Goal: Navigation & Orientation: Find specific page/section

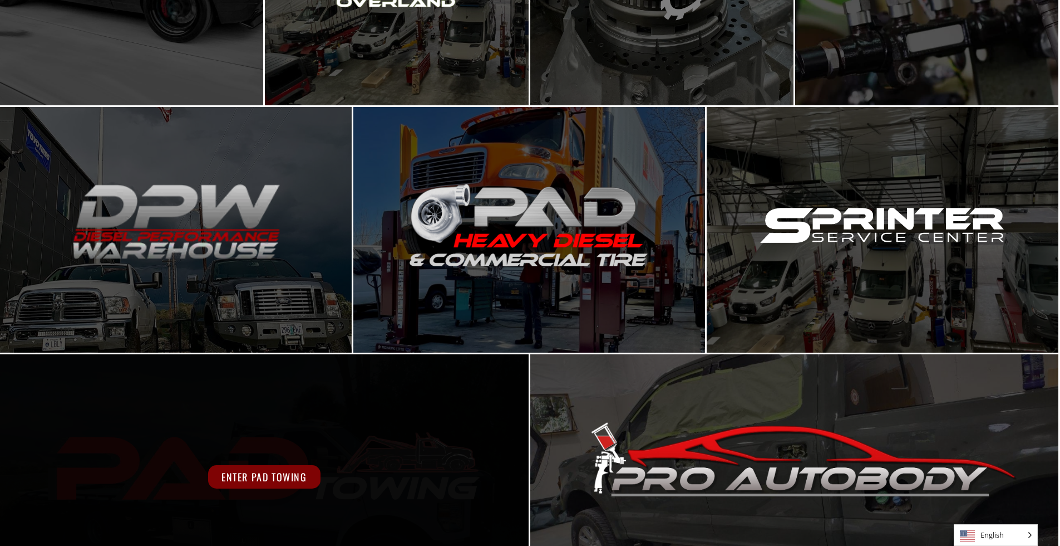
scroll to position [529, 0]
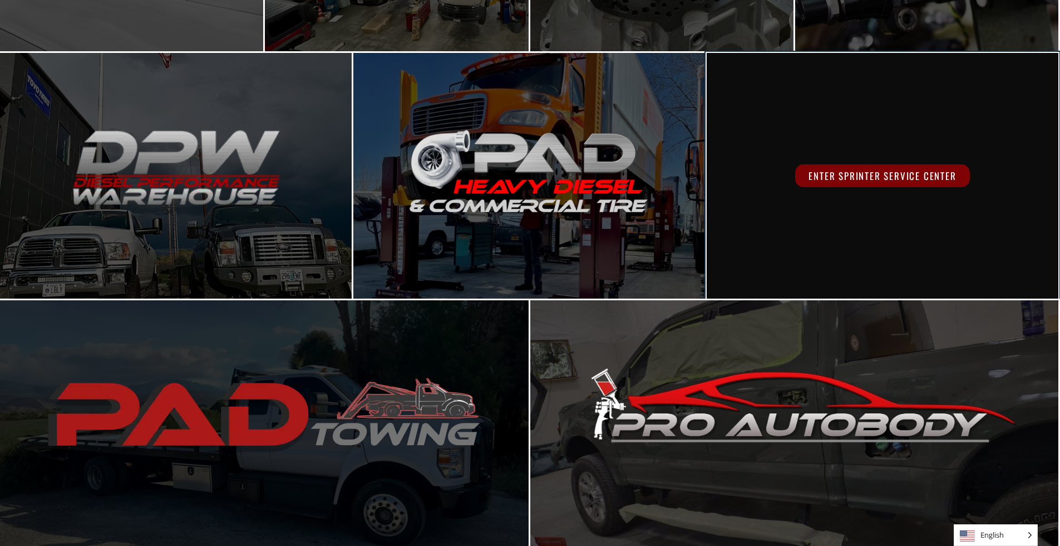
click at [877, 183] on span "Enter Sprinter Service Center" at bounding box center [883, 175] width 174 height 23
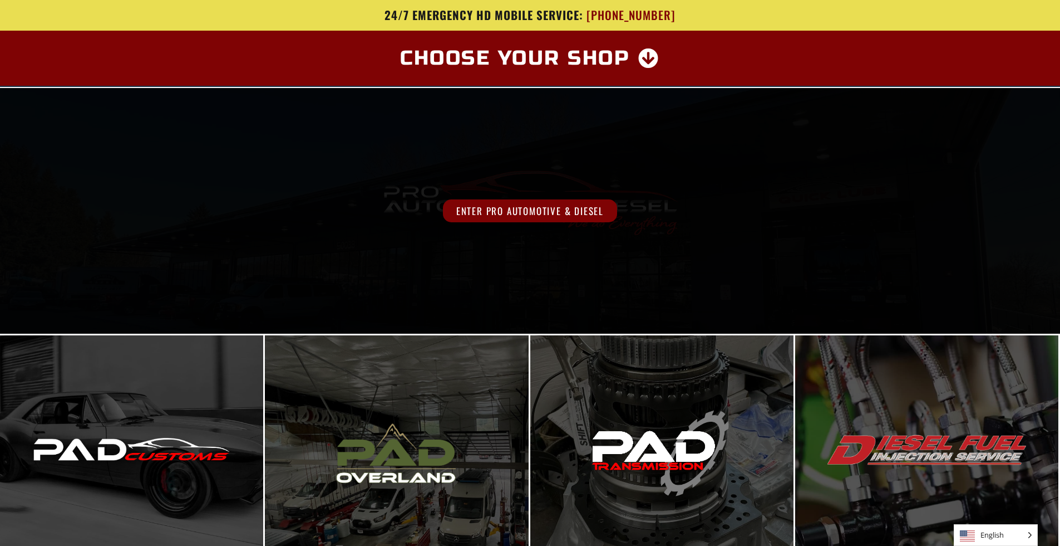
click at [317, 215] on div "Enter Pro Automotive & Diesel" at bounding box center [530, 210] width 848 height 23
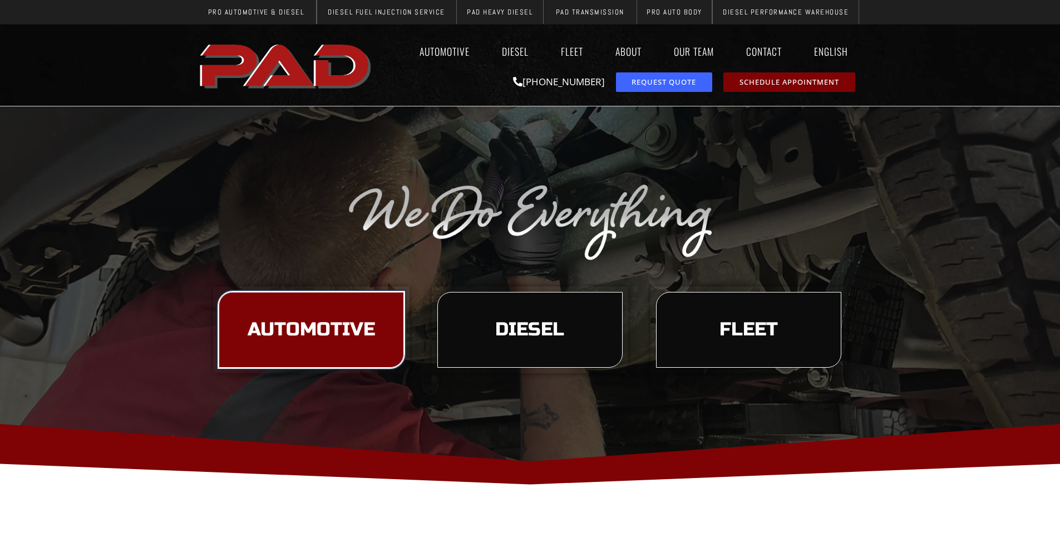
click at [327, 332] on span "Automotive" at bounding box center [311, 329] width 127 height 19
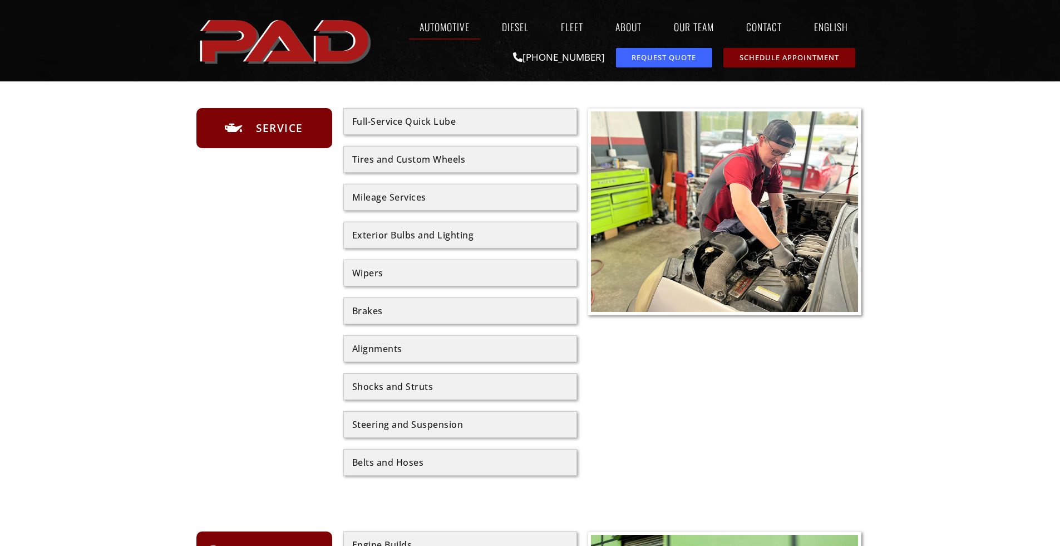
scroll to position [459, 0]
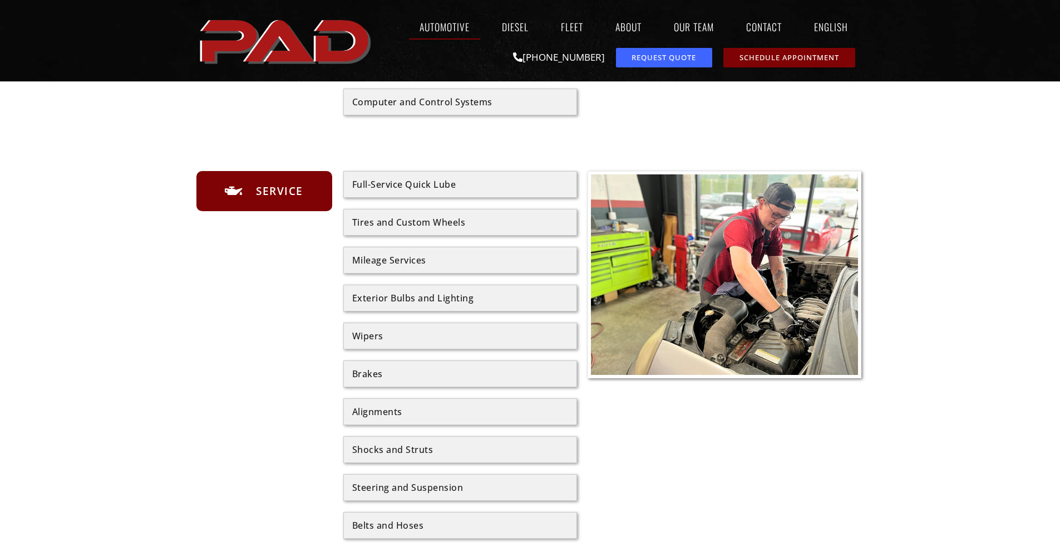
click at [414, 222] on div "Tires and Custom Wheels" at bounding box center [460, 222] width 216 height 9
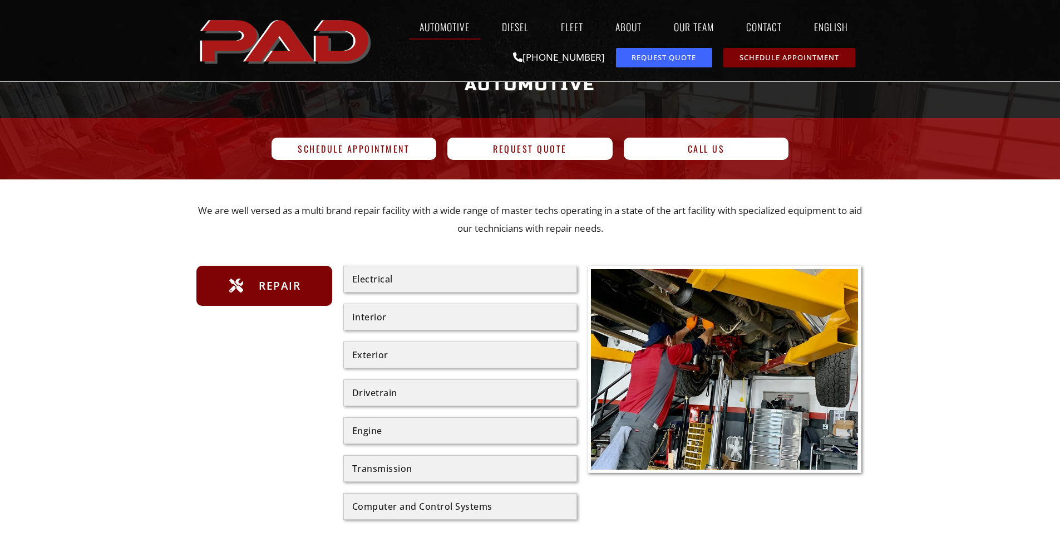
scroll to position [0, 0]
